Goal: Register for event/course

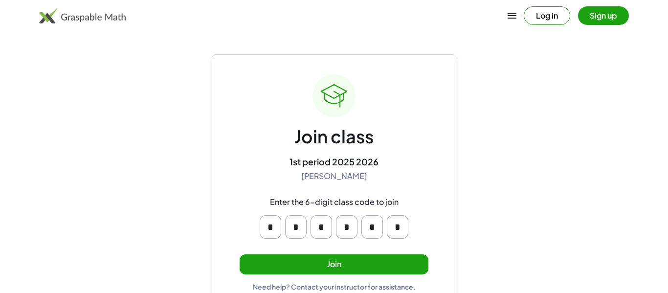
scroll to position [19, 0]
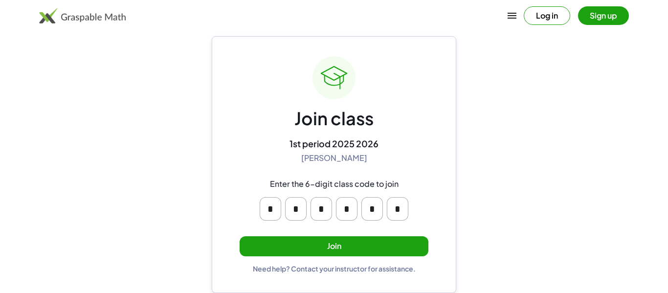
click at [328, 248] on button "Join" at bounding box center [334, 246] width 189 height 20
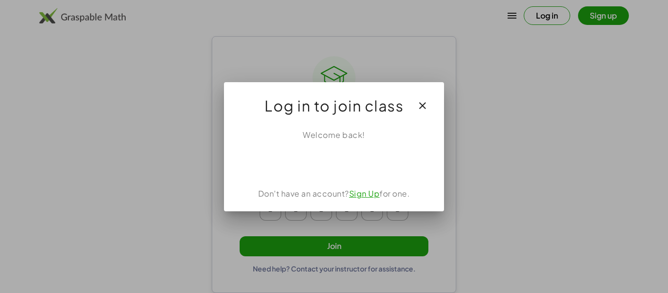
click at [363, 189] on link "Sign Up" at bounding box center [364, 193] width 31 height 10
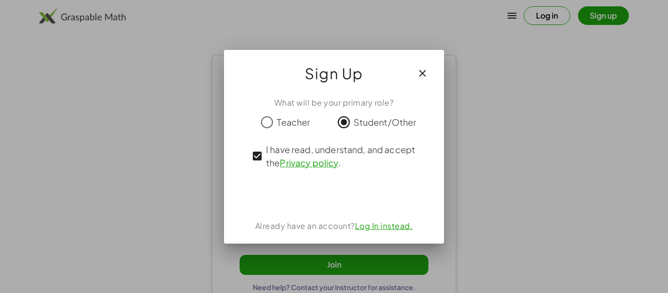
click at [428, 68] on icon "button" at bounding box center [423, 74] width 12 height 12
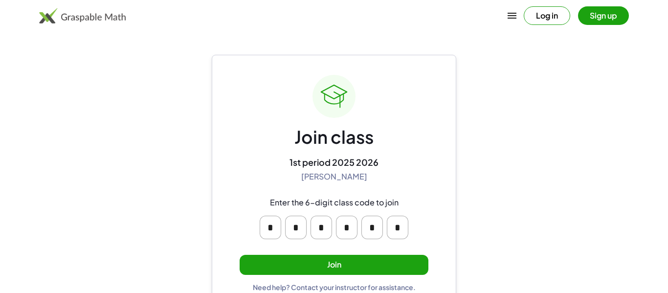
scroll to position [19, 0]
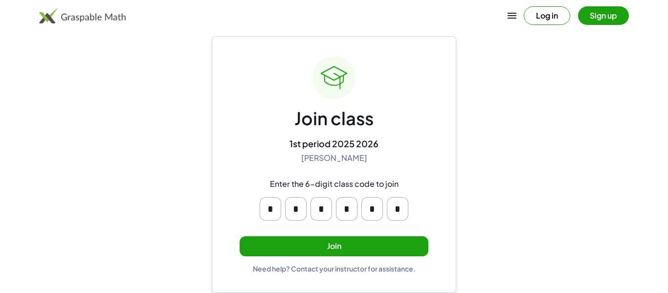
click at [333, 248] on button "Join" at bounding box center [334, 246] width 189 height 20
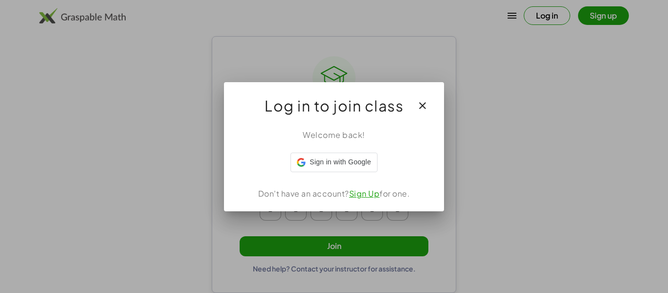
scroll to position [0, 0]
click at [359, 197] on link "Sign Up" at bounding box center [364, 193] width 31 height 10
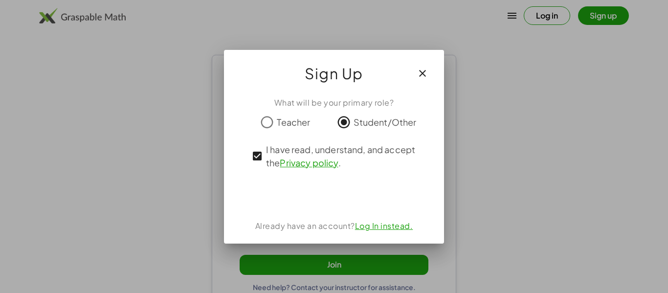
click at [489, 32] on div at bounding box center [334, 146] width 668 height 293
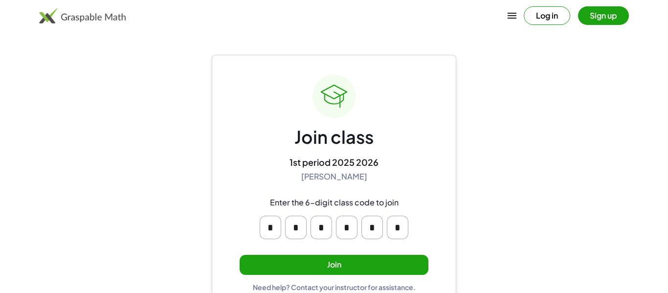
click at [413, 262] on button "Join" at bounding box center [334, 265] width 189 height 20
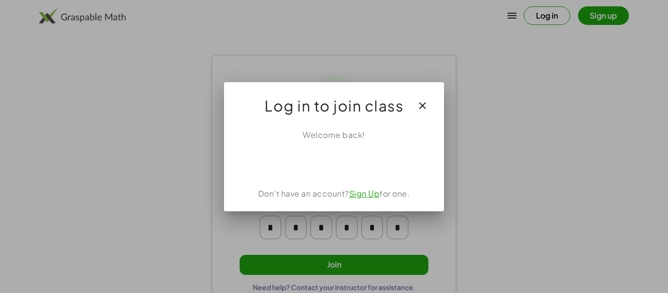
click at [427, 107] on icon "button" at bounding box center [423, 106] width 12 height 12
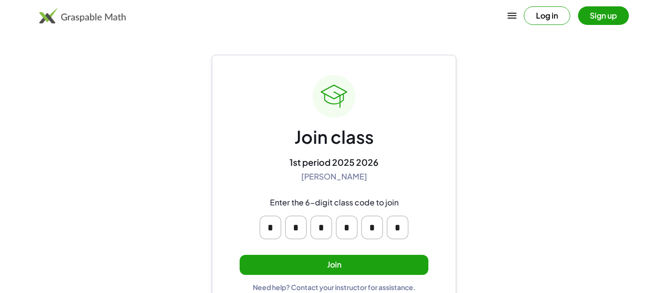
click at [483, 127] on main "Join class 1st period 2025 2026 [PERSON_NAME] Enter the 6-digit class code to j…" at bounding box center [334, 156] width 668 height 312
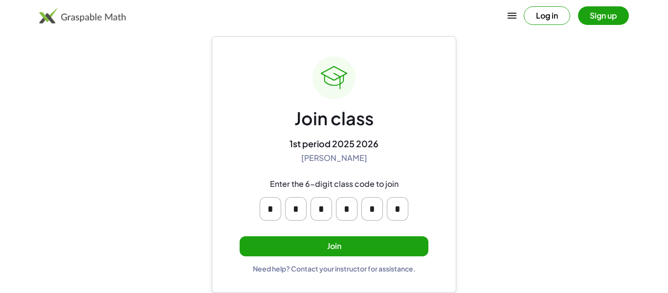
click at [403, 175] on div "Enter the 6-digit class code to join * * * * * *" at bounding box center [334, 199] width 188 height 57
click at [609, 19] on button "Sign up" at bounding box center [603, 15] width 51 height 19
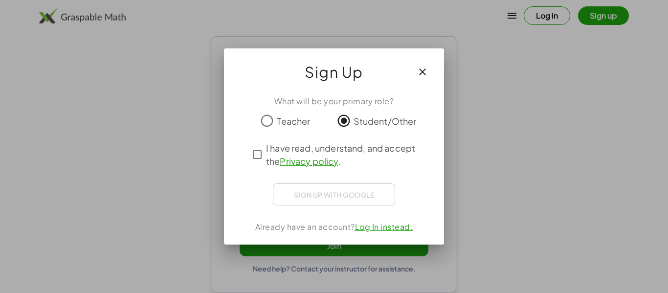
click at [326, 149] on span "I have read, understand, and accept the Privacy policy ." at bounding box center [343, 154] width 154 height 26
